Goal: Transaction & Acquisition: Purchase product/service

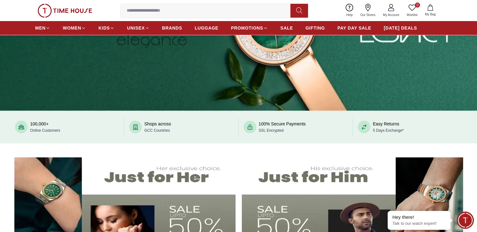
scroll to position [188, 0]
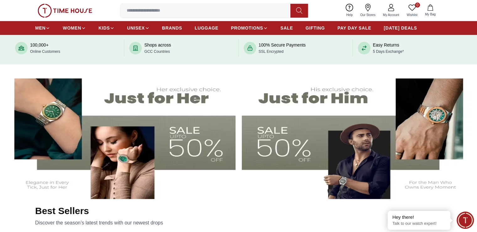
click at [369, 120] on img at bounding box center [357, 135] width 231 height 128
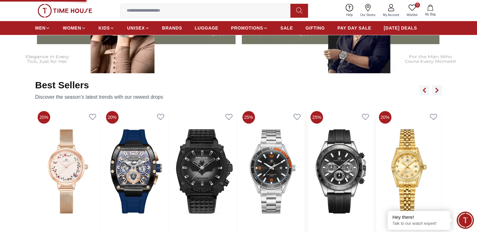
scroll to position [404, 0]
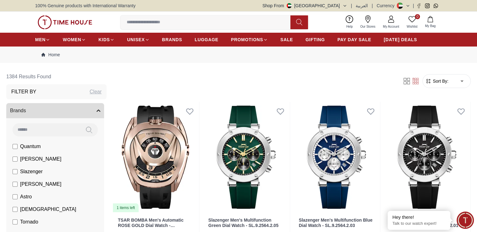
click at [432, 81] on span "Sort By:" at bounding box center [440, 81] width 17 height 6
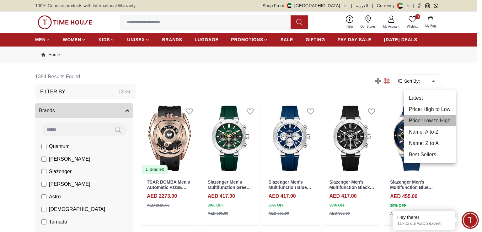
click at [427, 119] on li "Price: Low to High" at bounding box center [430, 120] width 52 height 11
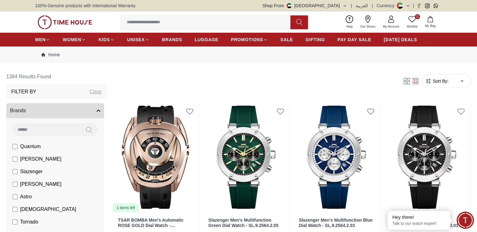
type input "*"
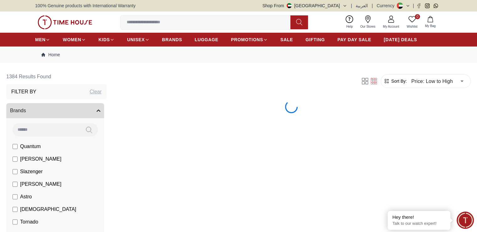
scroll to position [63, 0]
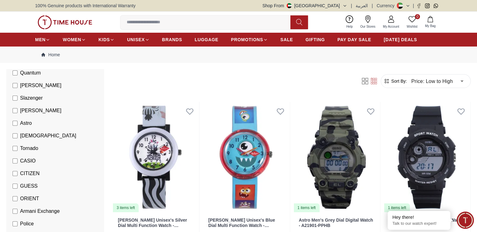
scroll to position [126, 0]
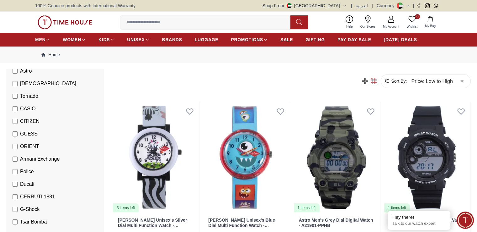
click at [36, 110] on span "CASIO" at bounding box center [28, 109] width 16 height 8
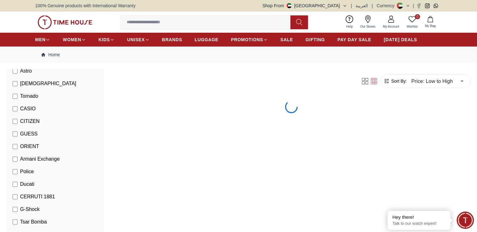
scroll to position [157, 0]
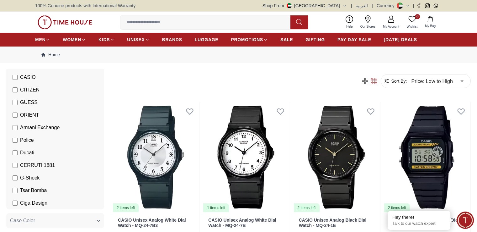
click at [40, 178] on span "G-Shock" at bounding box center [29, 178] width 19 height 8
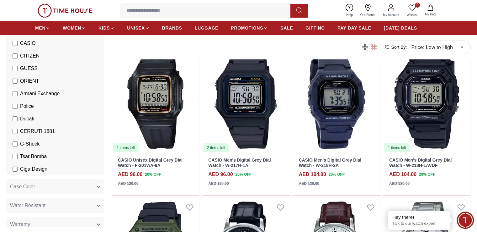
scroll to position [439, 0]
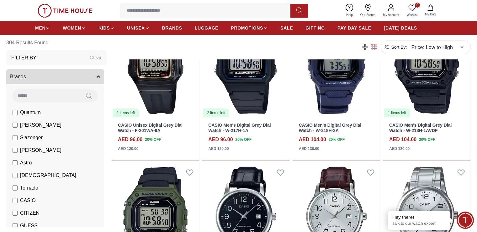
scroll to position [377, 0]
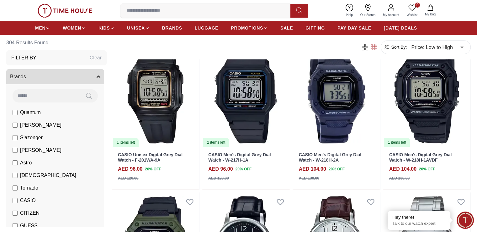
click at [36, 200] on label "CASIO" at bounding box center [24, 200] width 23 height 8
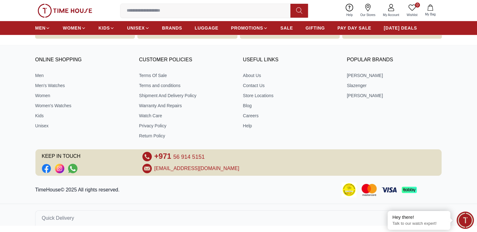
scroll to position [269, 0]
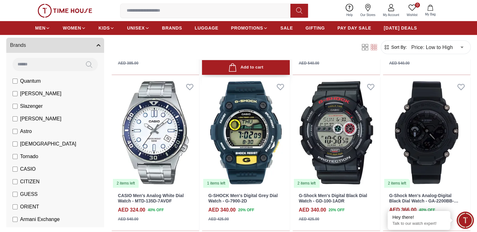
scroll to position [345, 0]
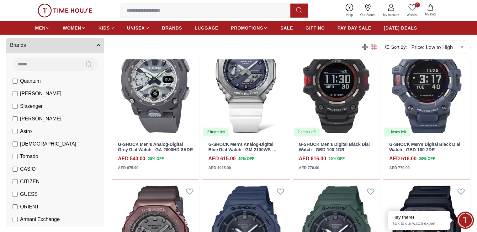
scroll to position [1593, 0]
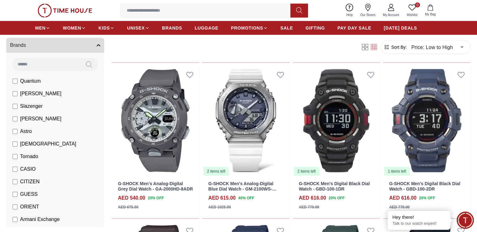
scroll to position [1413, 0]
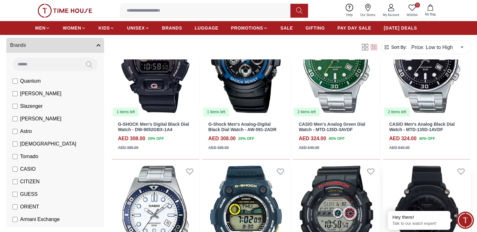
scroll to position [126, 0]
